Goal: Download file/media

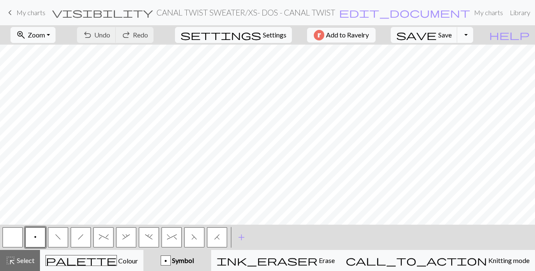
click at [474, 33] on button "Toggle Dropdown" at bounding box center [466, 35] width 16 height 16
click at [449, 66] on button "save_alt Download" at bounding box center [403, 66] width 139 height 13
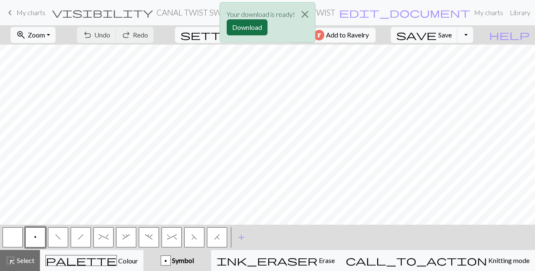
click at [243, 31] on button "Download" at bounding box center [247, 27] width 41 height 16
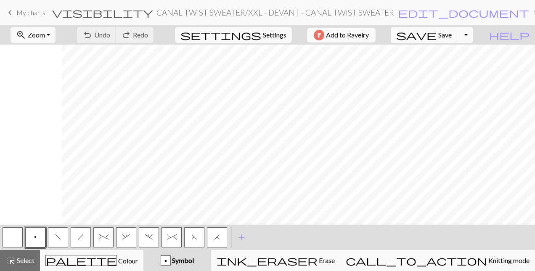
scroll to position [0, 356]
click at [474, 37] on button "Toggle Dropdown" at bounding box center [466, 35] width 16 height 16
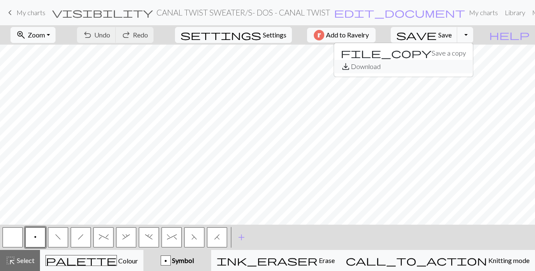
click at [458, 64] on button "save_alt Download" at bounding box center [403, 66] width 139 height 13
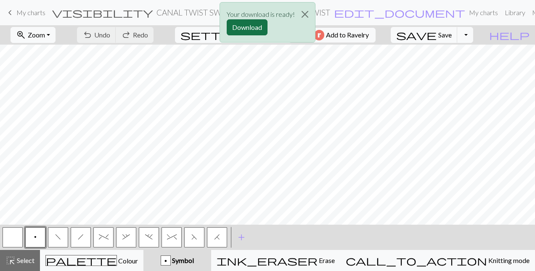
click at [246, 24] on button "Download" at bounding box center [247, 27] width 41 height 16
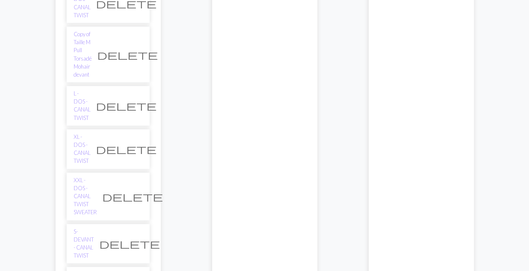
scroll to position [317, 0]
click at [90, 135] on link "XL - DOS - CANAL TWIST" at bounding box center [82, 151] width 17 height 32
click at [84, 178] on link "XXL - DOS - CANAL TWIST SWEATER" at bounding box center [85, 198] width 23 height 40
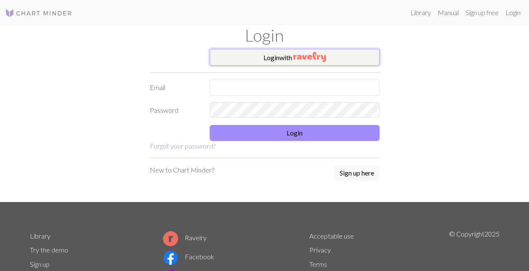
click at [275, 54] on button "Login with" at bounding box center [295, 57] width 170 height 17
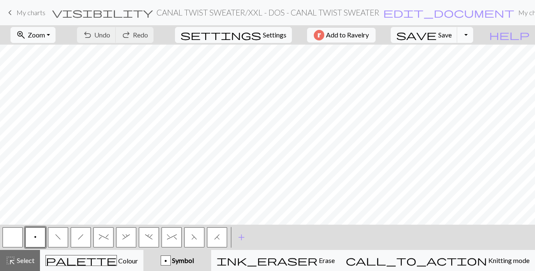
click at [474, 36] on button "Toggle Dropdown" at bounding box center [466, 35] width 16 height 16
click at [455, 67] on button "save_alt Download" at bounding box center [403, 66] width 139 height 13
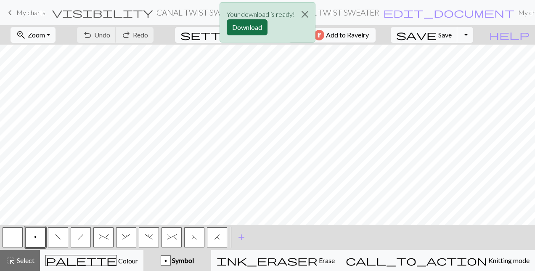
drag, startPoint x: 310, startPoint y: 6, endPoint x: 246, endPoint y: 24, distance: 66.8
click at [246, 24] on button "Download" at bounding box center [247, 27] width 41 height 16
